Goal: Complete application form

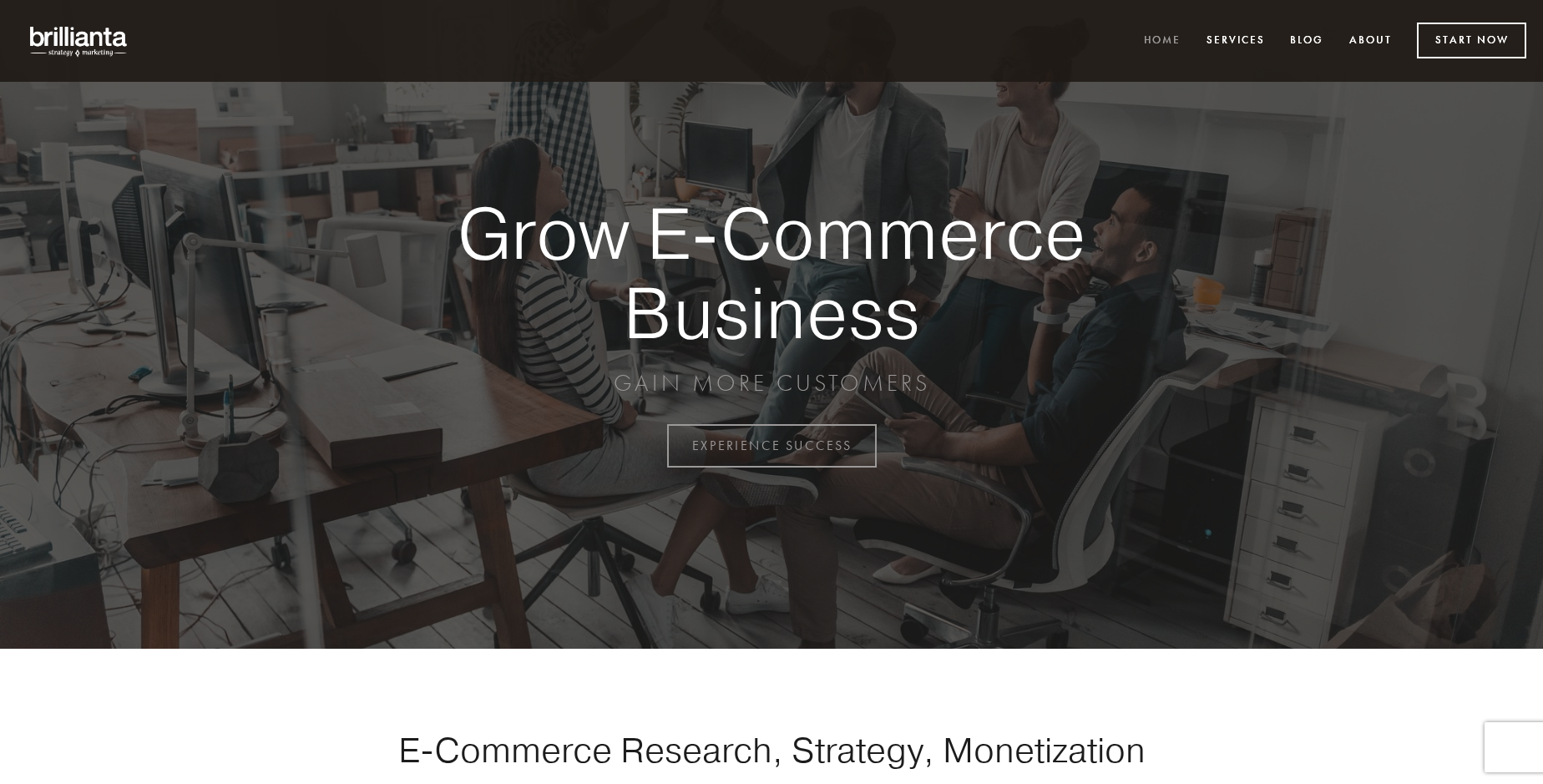
scroll to position [4376, 0]
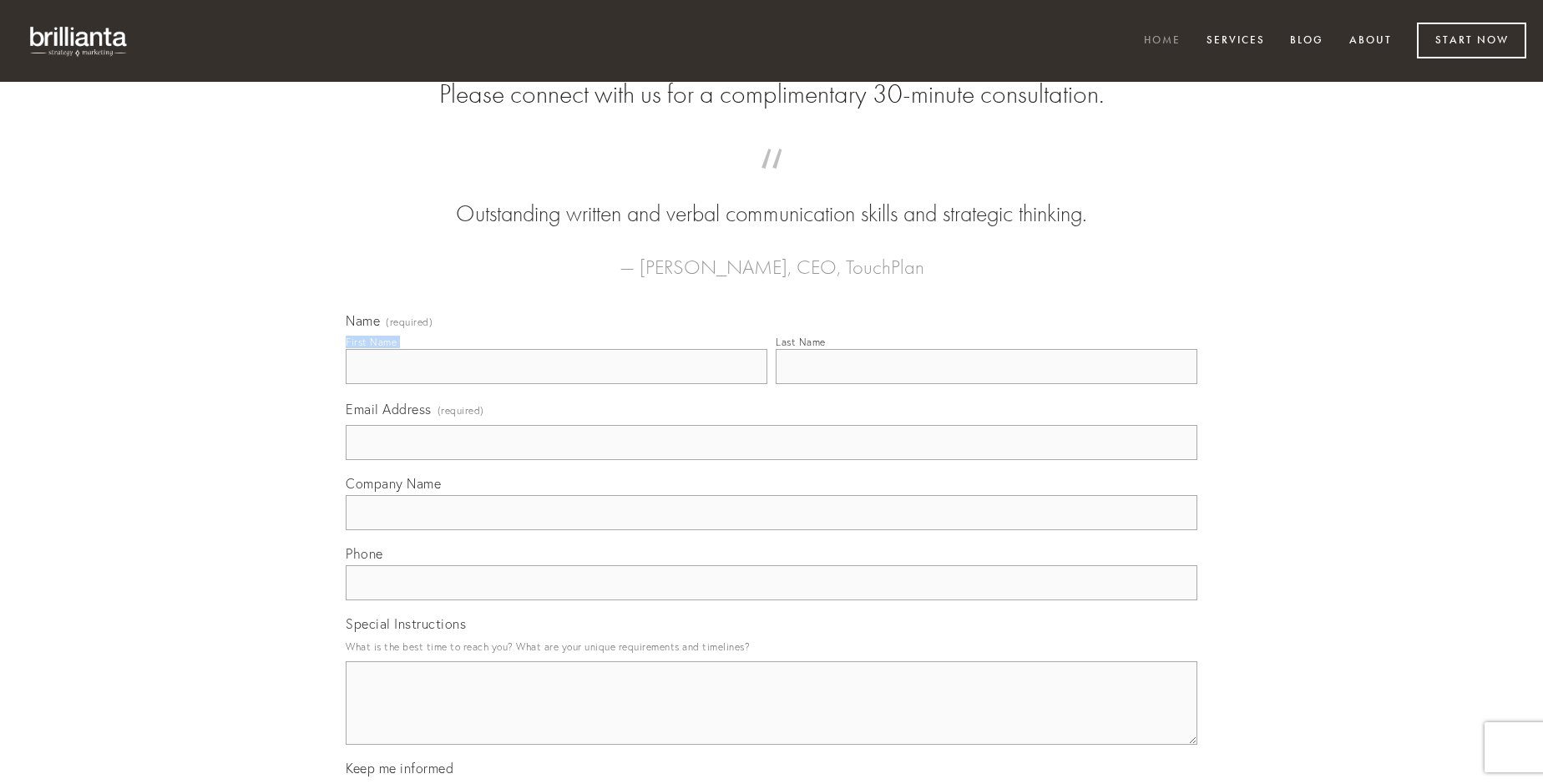
type input "[PERSON_NAME]"
click at [986, 384] on input "Last Name" at bounding box center [986, 366] width 422 height 35
type input "[PERSON_NAME]"
click at [772, 460] on input "Email Address (required)" at bounding box center [771, 443] width 852 height 35
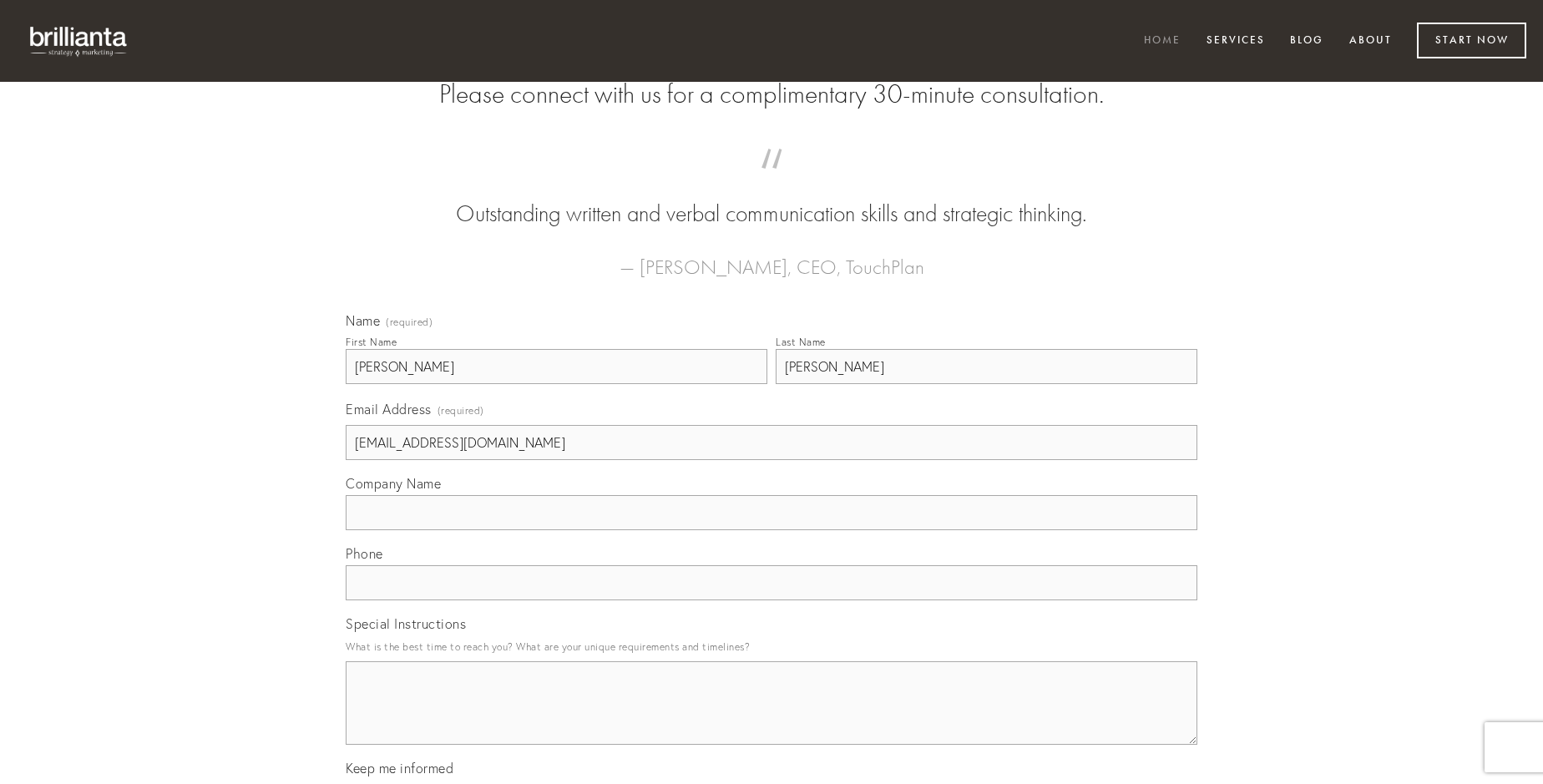
type input "[EMAIL_ADDRESS][DOMAIN_NAME]"
click at [772, 530] on input "Company Name" at bounding box center [771, 512] width 852 height 35
type input "audio"
click at [772, 600] on input "text" at bounding box center [771, 583] width 852 height 35
click at [772, 718] on textarea "Special Instructions" at bounding box center [771, 703] width 852 height 83
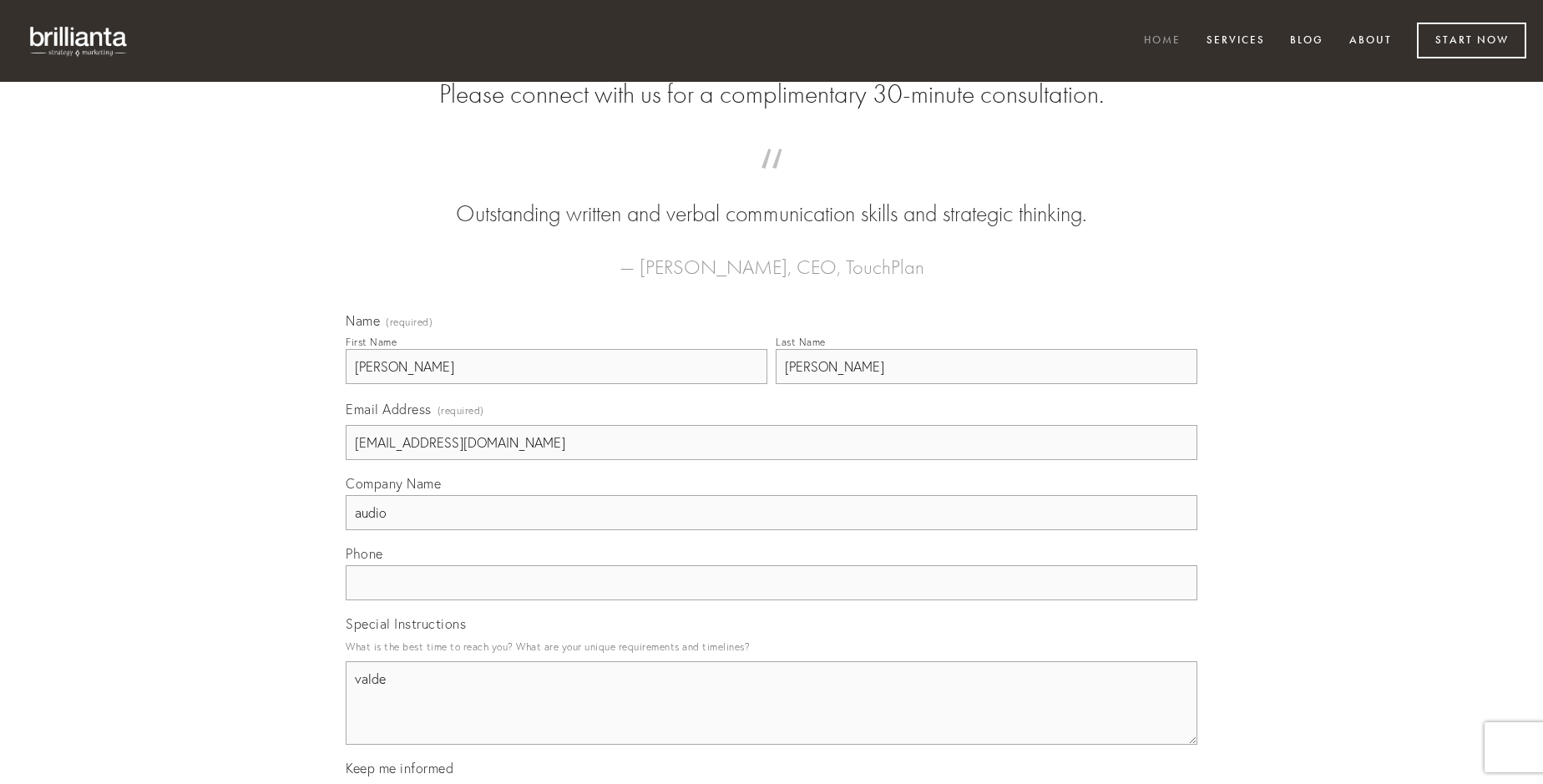
type textarea "valde"
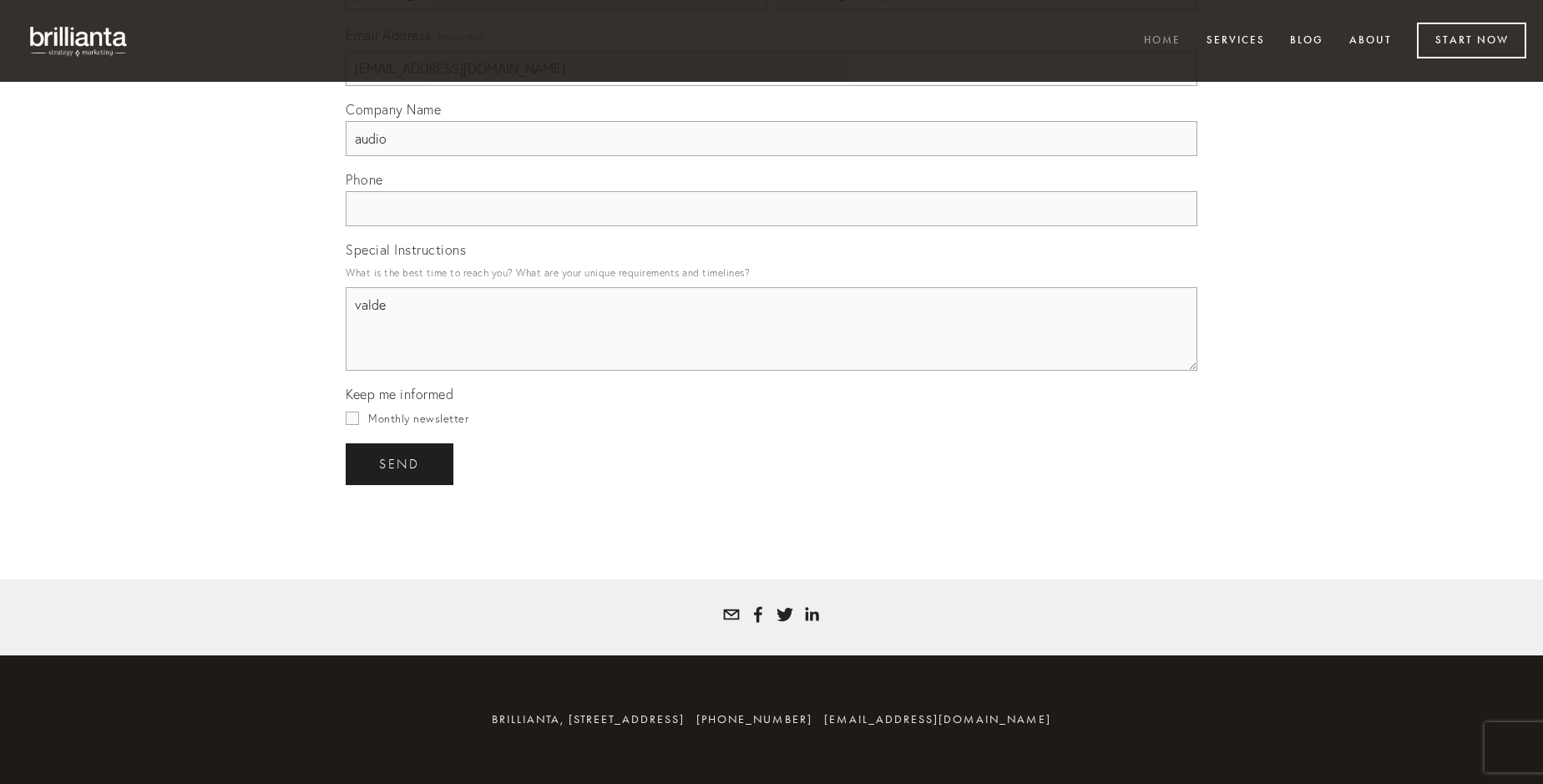
click at [400, 463] on span "send" at bounding box center [399, 464] width 41 height 15
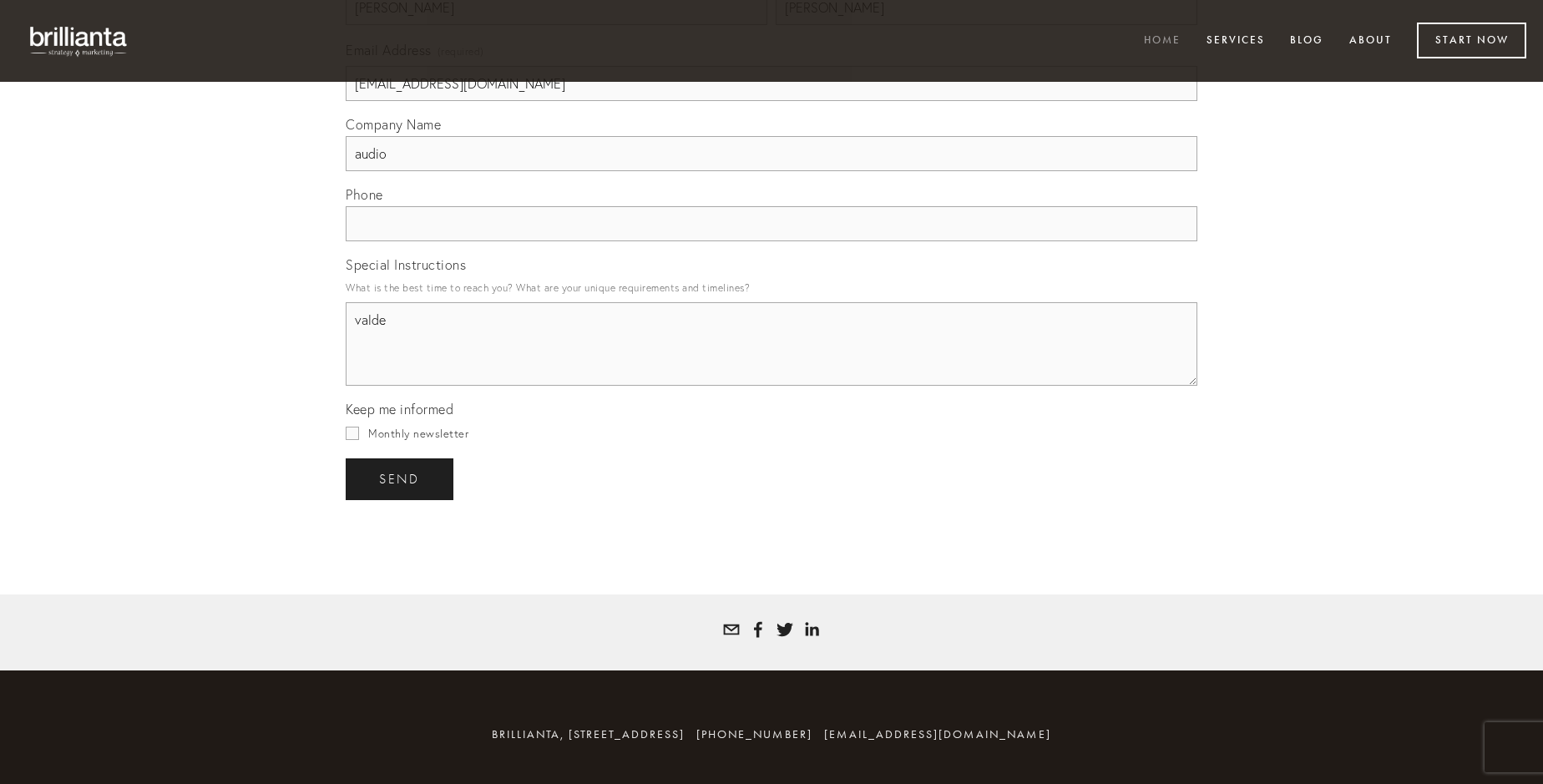
scroll to position [4327, 0]
